Goal: Transaction & Acquisition: Obtain resource

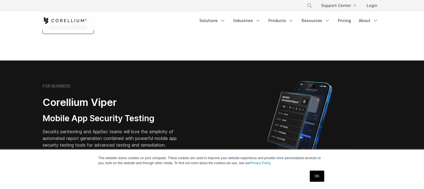
click at [313, 170] on div "OK" at bounding box center [317, 176] width 18 height 15
click at [322, 179] on link "OK" at bounding box center [317, 176] width 14 height 11
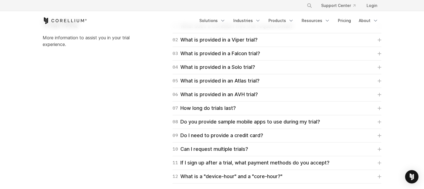
scroll to position [821, 0]
click at [340, 16] on link "Pricing" at bounding box center [345, 21] width 20 height 10
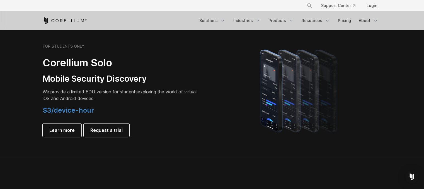
scroll to position [387, 0]
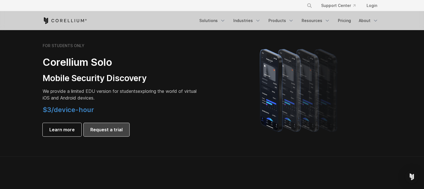
click at [104, 130] on span "Request a trial" at bounding box center [106, 129] width 32 height 7
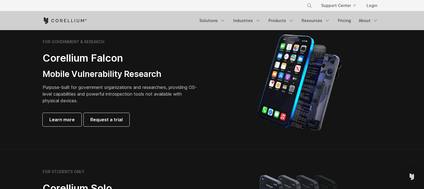
scroll to position [259, 0]
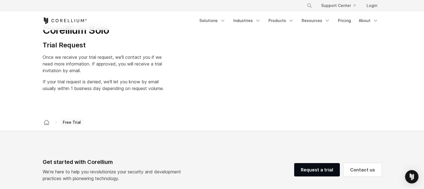
select select "**"
